Goal: Information Seeking & Learning: Find specific fact

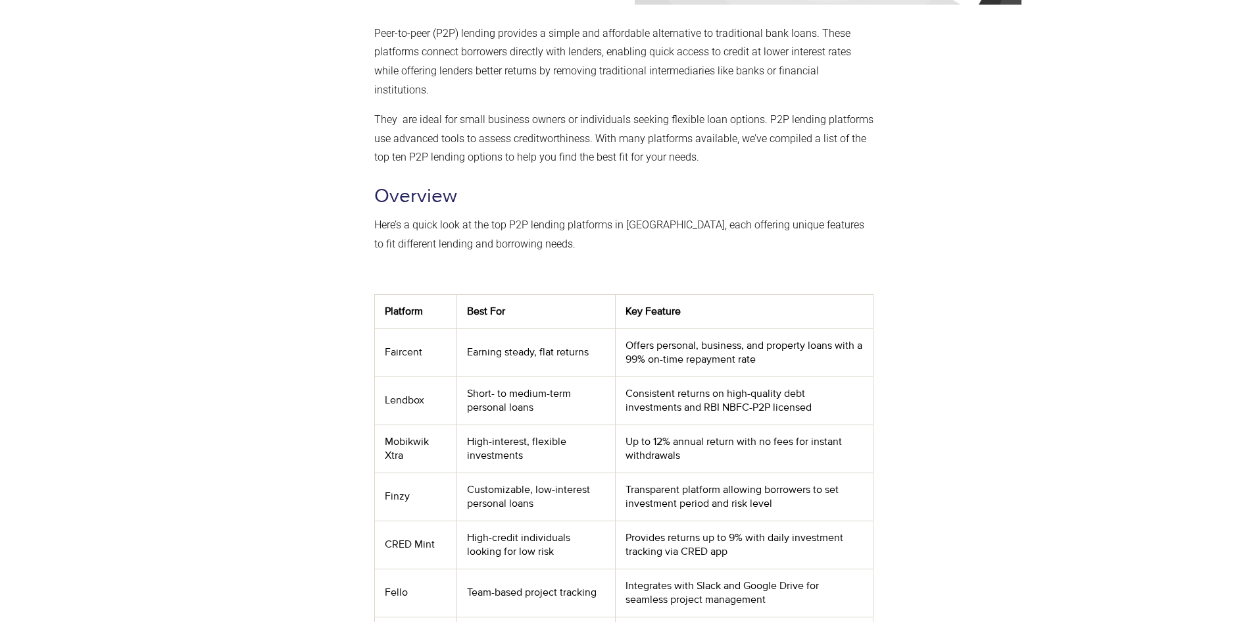
scroll to position [329, 0]
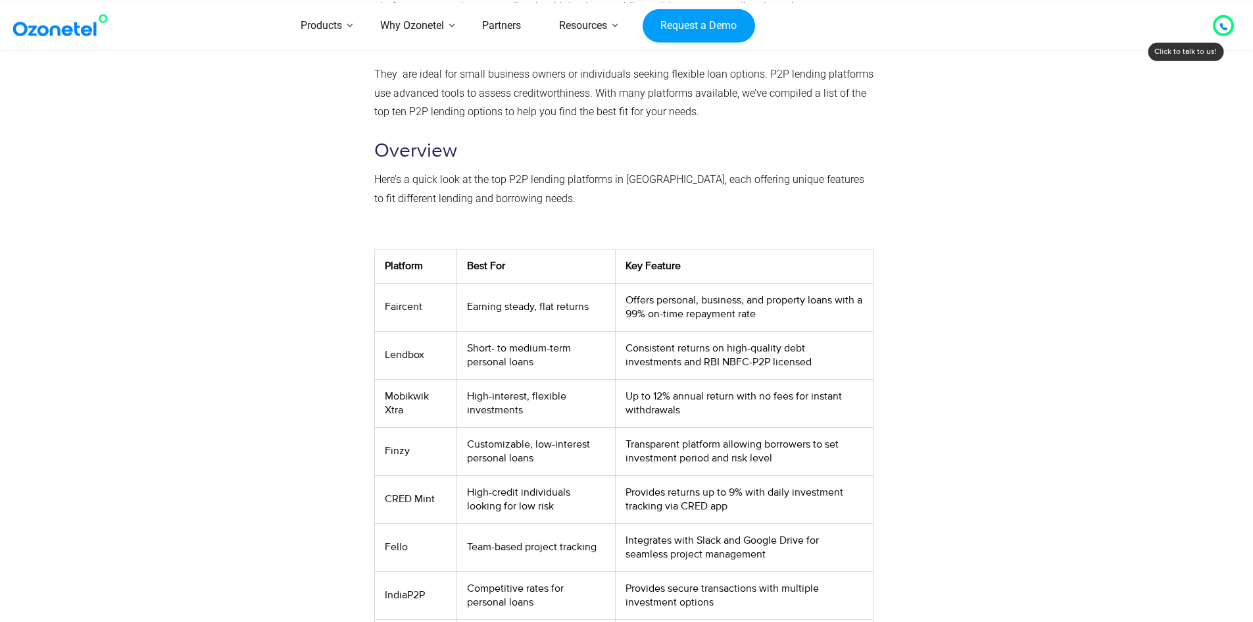
click at [404, 353] on td "Lendbox" at bounding box center [415, 355] width 82 height 48
click at [398, 450] on td "Finzy" at bounding box center [415, 451] width 82 height 48
copy td "Finzy"
